Goal: Task Accomplishment & Management: Use online tool/utility

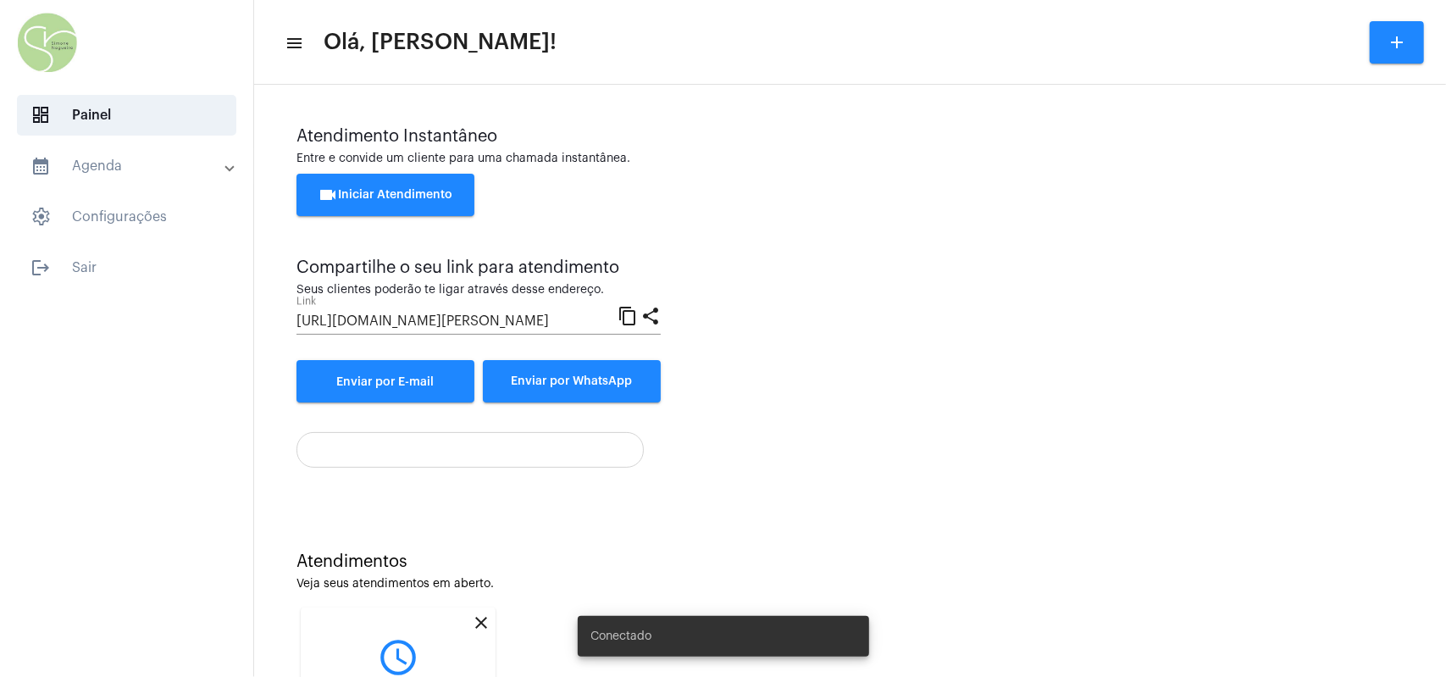
scroll to position [174, 0]
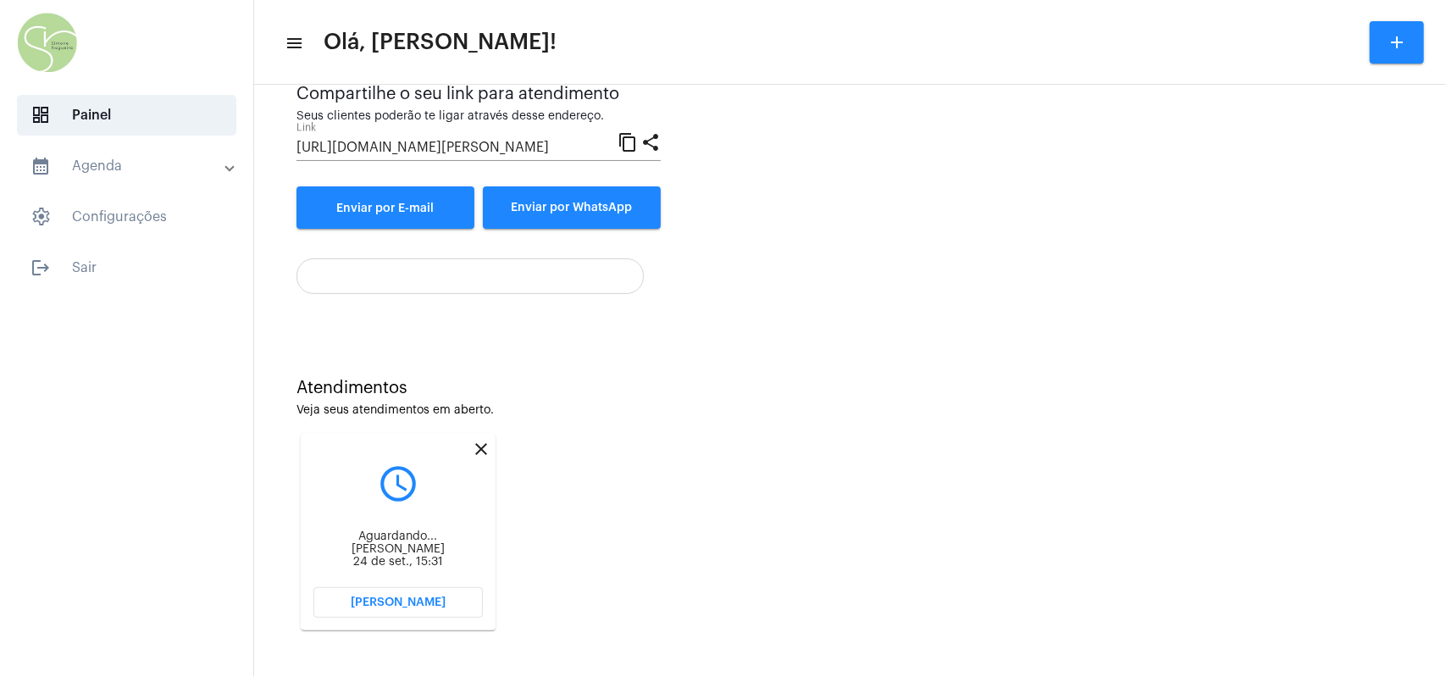
click at [434, 595] on button "[PERSON_NAME]" at bounding box center [397, 602] width 169 height 30
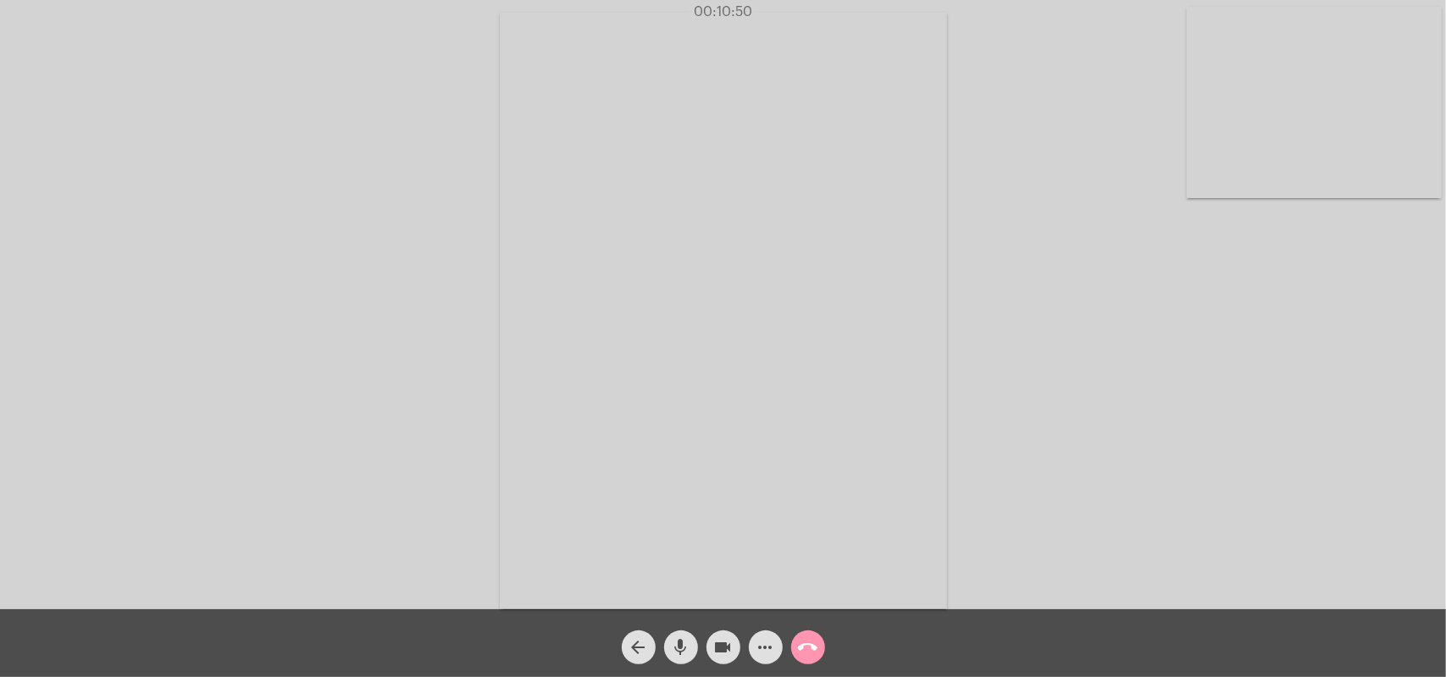
click at [805, 595] on mat-icon "call_end" at bounding box center [808, 647] width 20 height 20
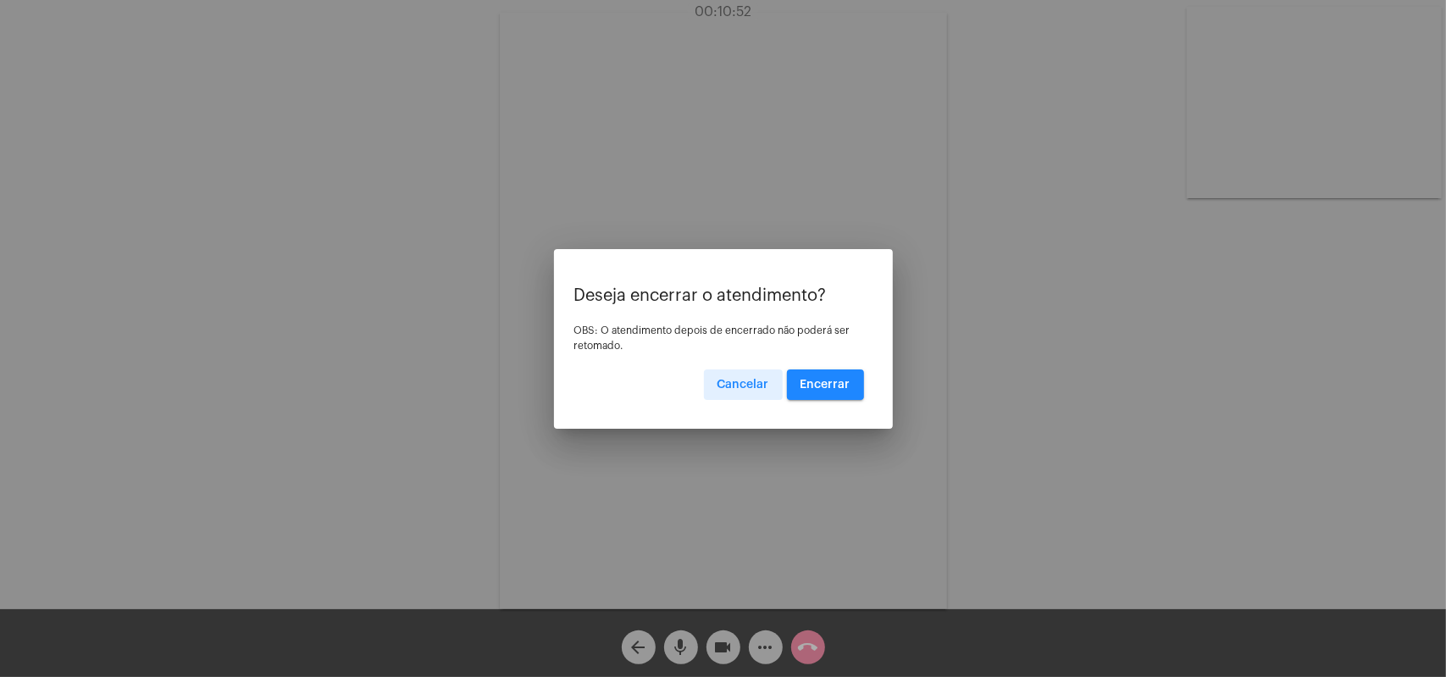
click at [971, 325] on div at bounding box center [723, 338] width 1446 height 677
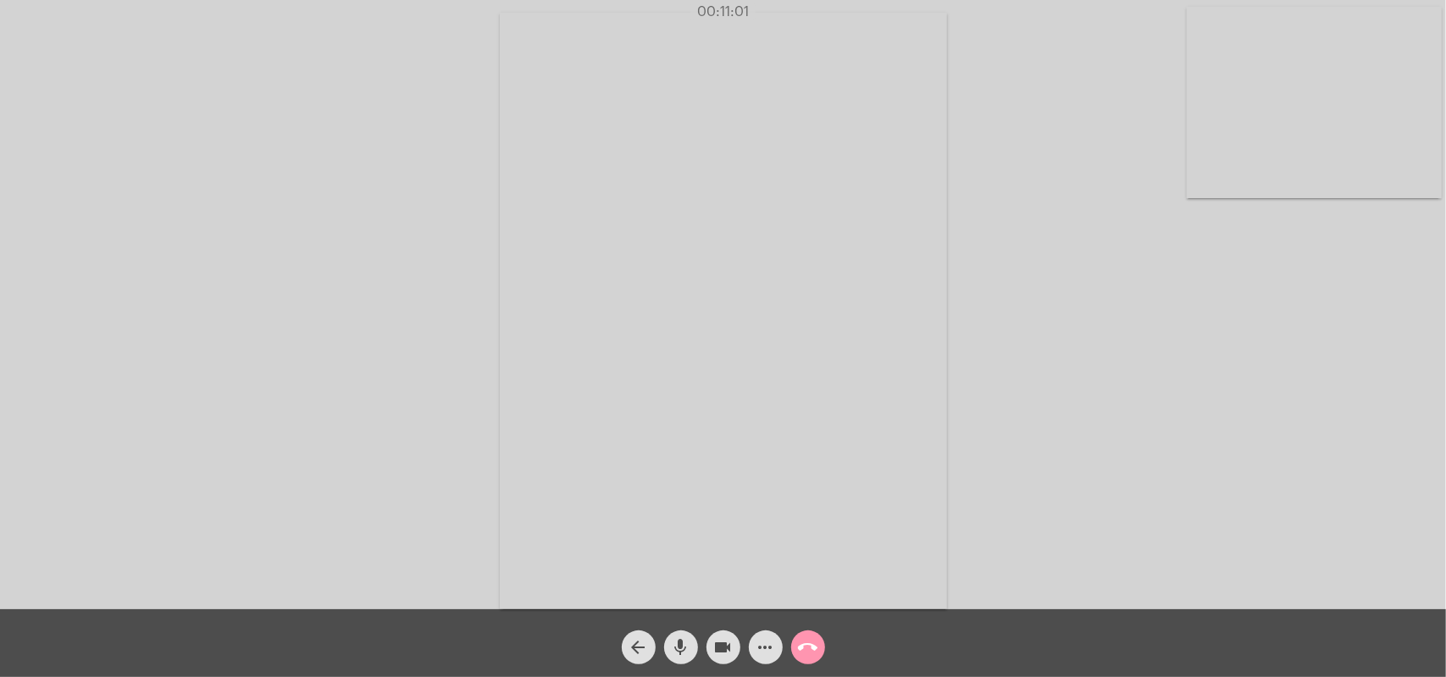
click at [801, 595] on mat-icon "call_end" at bounding box center [808, 647] width 20 height 20
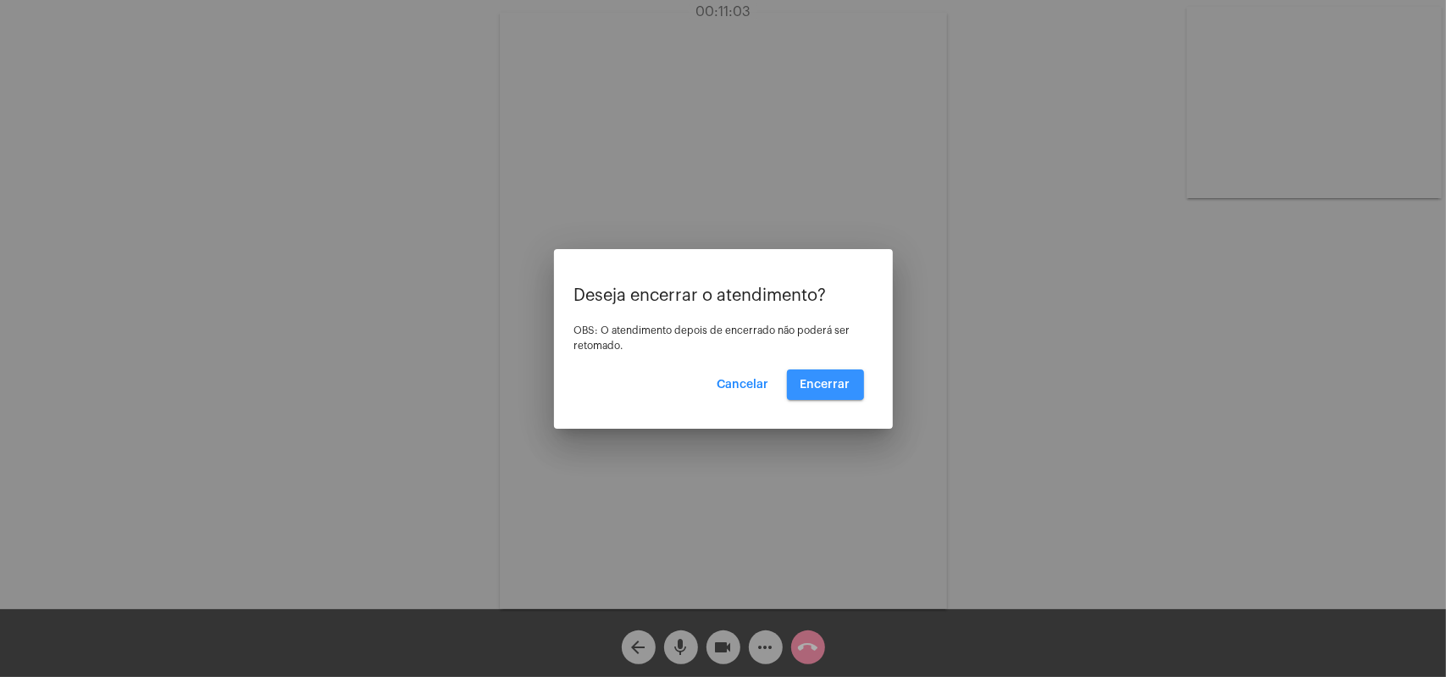
click at [835, 394] on button "Encerrar" at bounding box center [825, 384] width 77 height 30
